Goal: Information Seeking & Learning: Learn about a topic

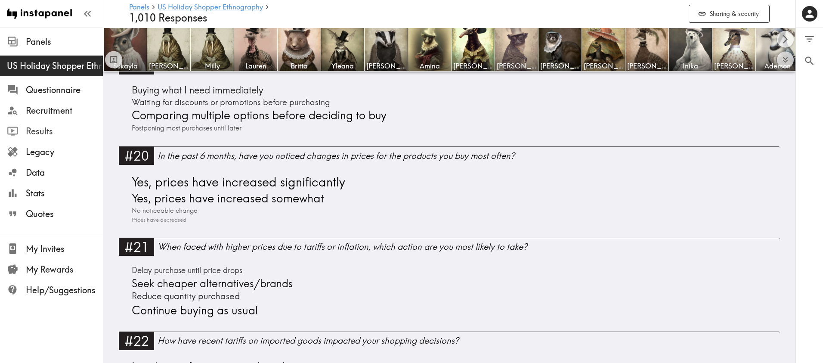
scroll to position [2418, 0]
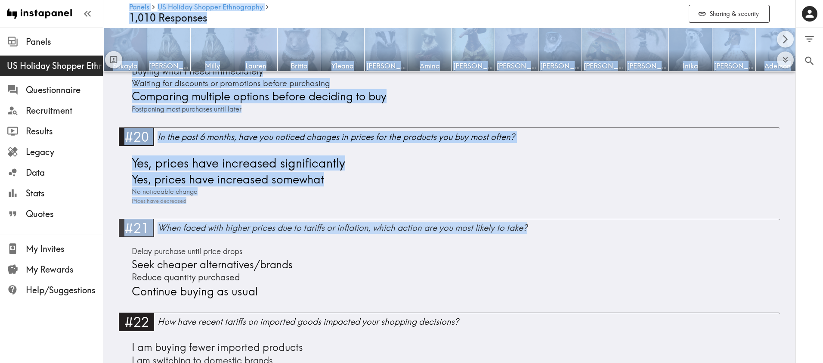
drag, startPoint x: 103, startPoint y: 229, endPoint x: 547, endPoint y: 242, distance: 444.5
click at [636, 230] on div "When faced with higher prices due to tariffs or inflation, which action are you…" at bounding box center [469, 228] width 623 height 12
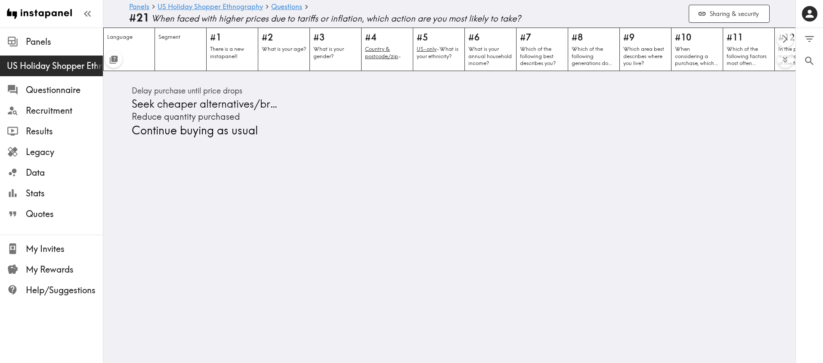
click at [175, 20] on span "When faced with higher prices due to tariffs or inflation, which action are you…" at bounding box center [416, 18] width 531 height 12
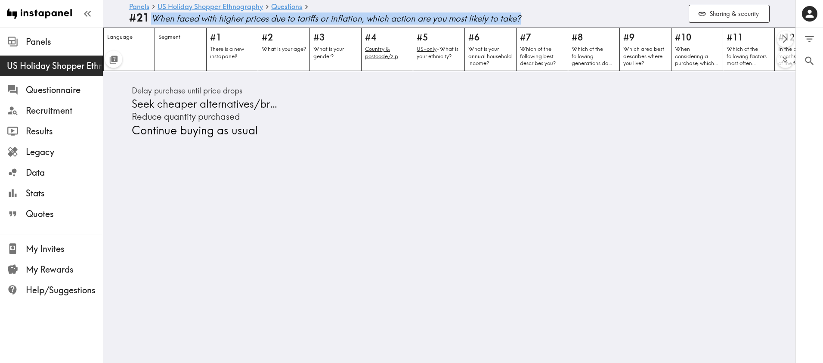
click at [175, 20] on span "When faced with higher prices due to tariffs or inflation, which action are you…" at bounding box center [416, 18] width 531 height 12
copy header "When faced with higher prices due to tariffs or inflation, which action are you…"
click at [270, 8] on icon at bounding box center [267, 7] width 8 height 8
click at [280, 7] on link "Questions" at bounding box center [286, 7] width 31 height 8
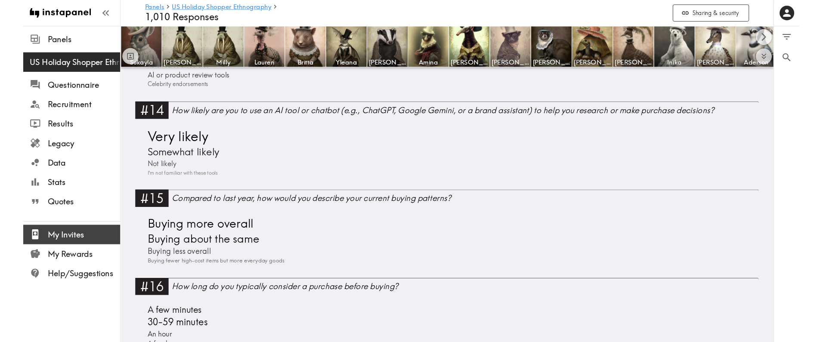
scroll to position [1663, 0]
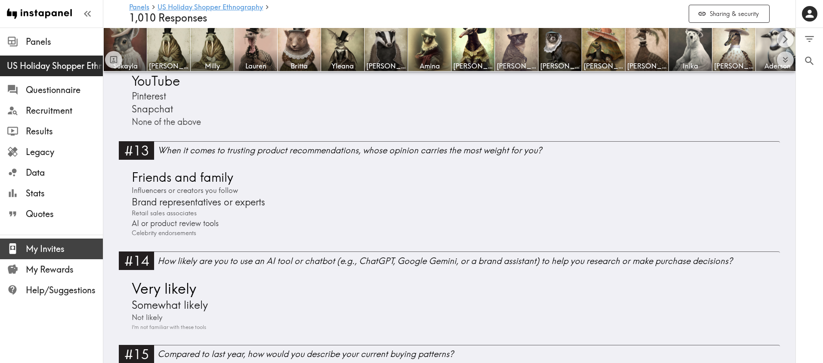
drag, startPoint x: 465, startPoint y: 130, endPoint x: 35, endPoint y: 239, distance: 444.0
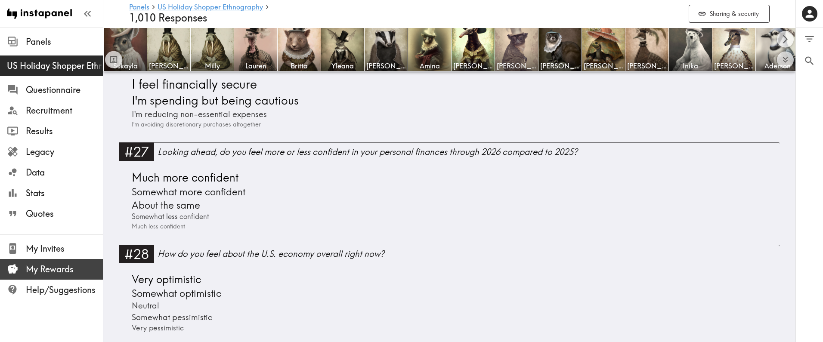
scroll to position [3235, 0]
